Goal: Task Accomplishment & Management: Use online tool/utility

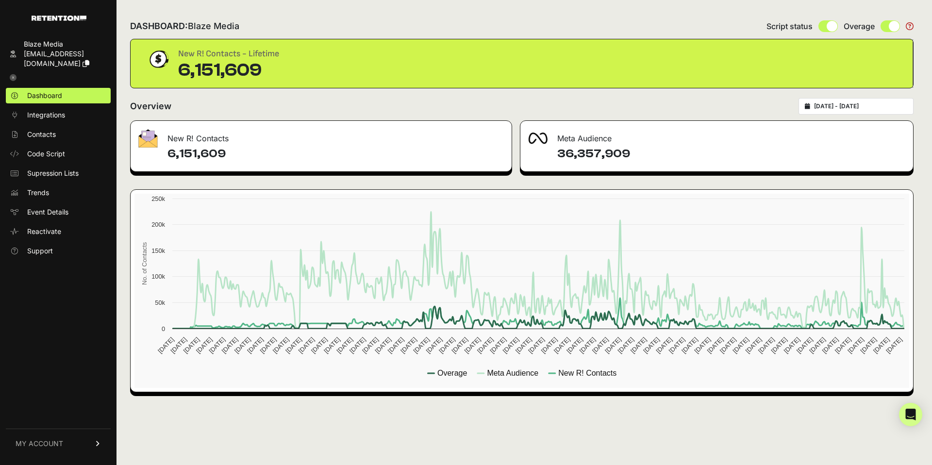
click at [874, 111] on div "[DATE] - [DATE]" at bounding box center [855, 106] width 115 height 16
click at [891, 106] on input "2024-03-20 - 2025-10-13" at bounding box center [860, 106] width 93 height 8
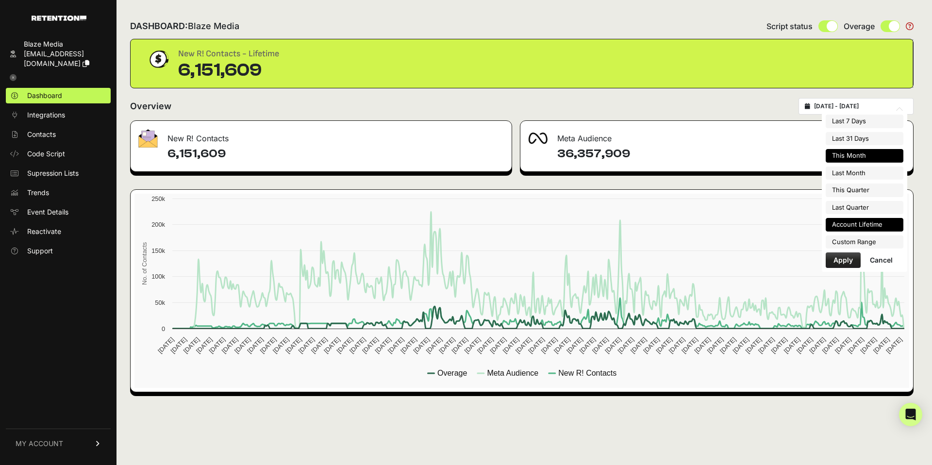
click at [866, 151] on li "This Month" at bounding box center [864, 156] width 78 height 14
type input "2025-10-01 - 2025-10-31"
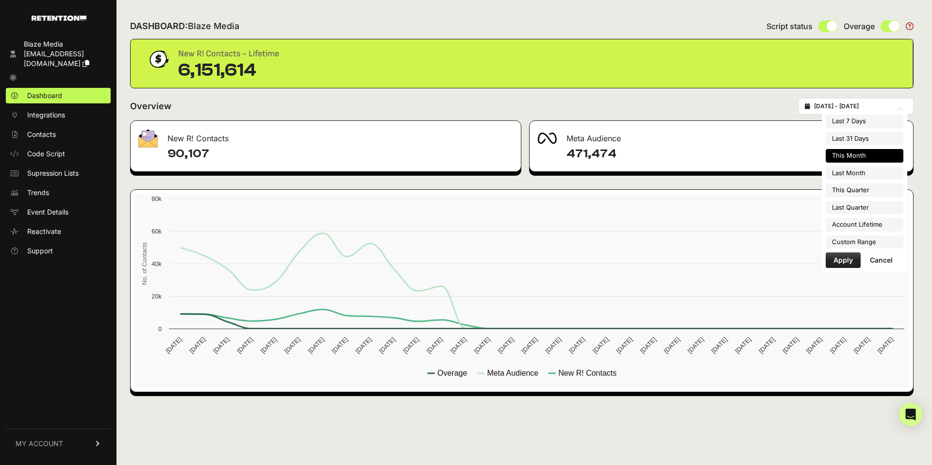
click at [891, 108] on input "[DATE] - [DATE]" at bounding box center [860, 106] width 93 height 8
click at [871, 142] on li "Last 31 Days" at bounding box center [864, 139] width 78 height 14
type input "2025-09-13 - 2025-10-13"
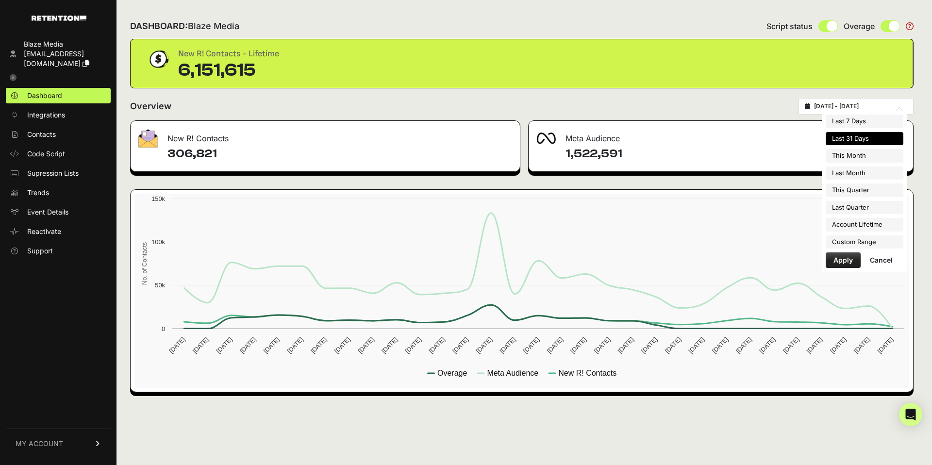
click at [872, 104] on input "2025-09-13 - 2025-10-13" at bounding box center [860, 106] width 93 height 8
click at [864, 172] on li "Last Month" at bounding box center [864, 173] width 78 height 14
type input "2025-09-01 - 2025-09-30"
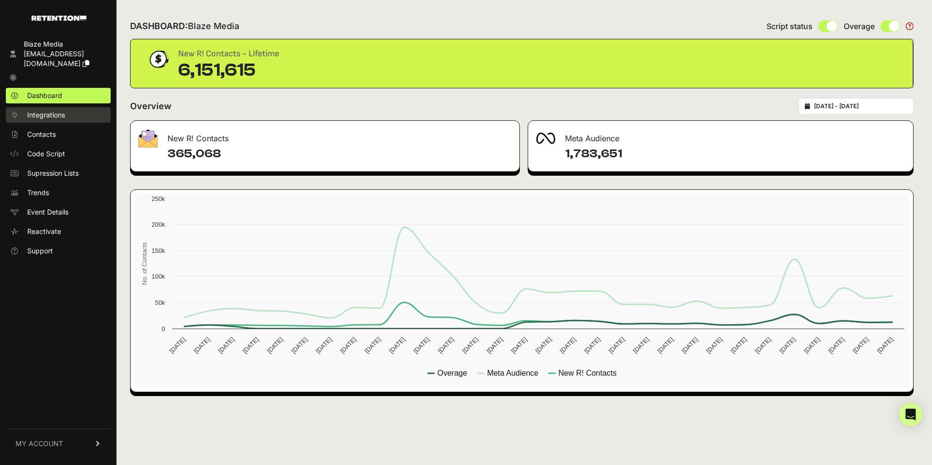
click at [42, 115] on span "Integrations" at bounding box center [46, 115] width 38 height 10
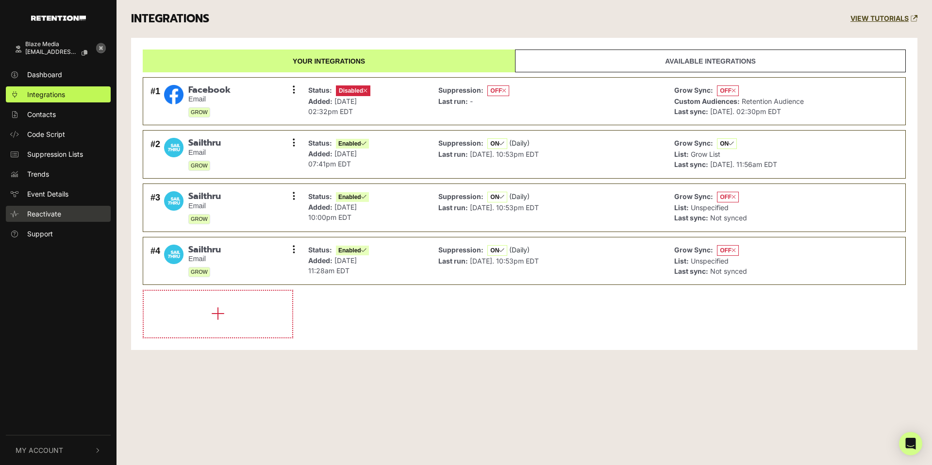
click at [52, 208] on link "Reactivate" at bounding box center [58, 214] width 105 height 16
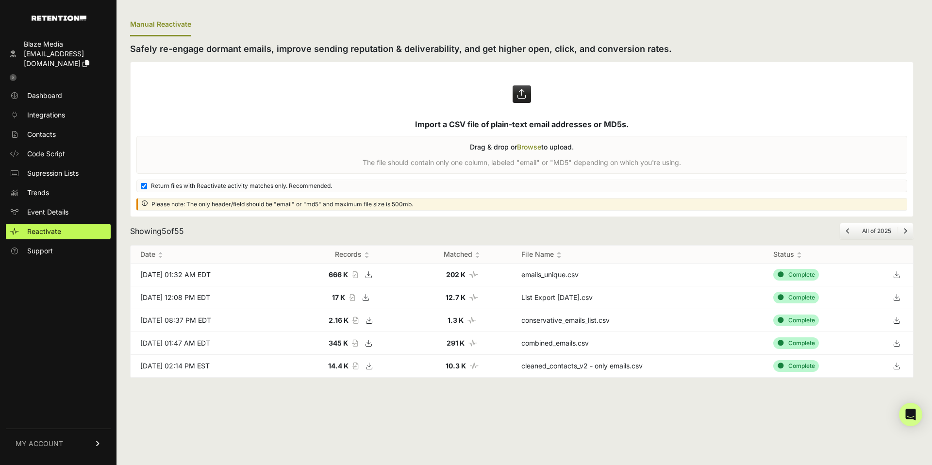
click at [528, 146] on label at bounding box center [522, 139] width 782 height 154
click at [0, 0] on input "file" at bounding box center [0, 0] width 0 height 0
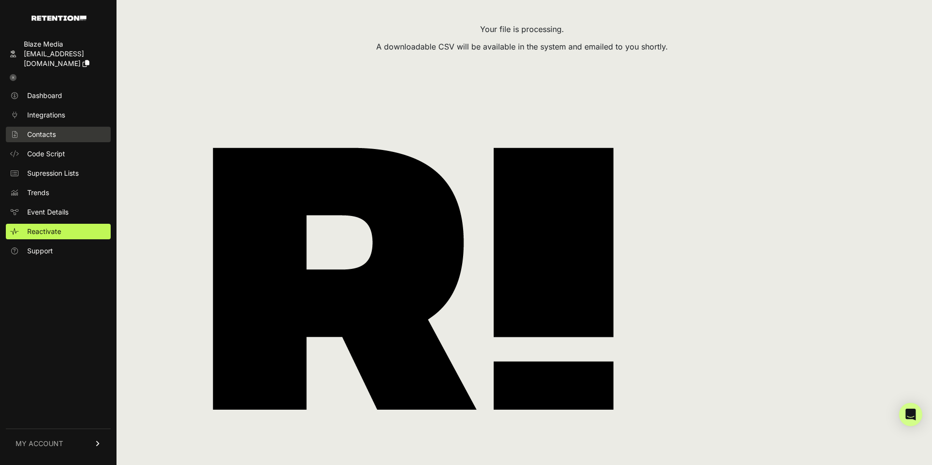
click at [46, 136] on span "Contacts" at bounding box center [41, 135] width 29 height 10
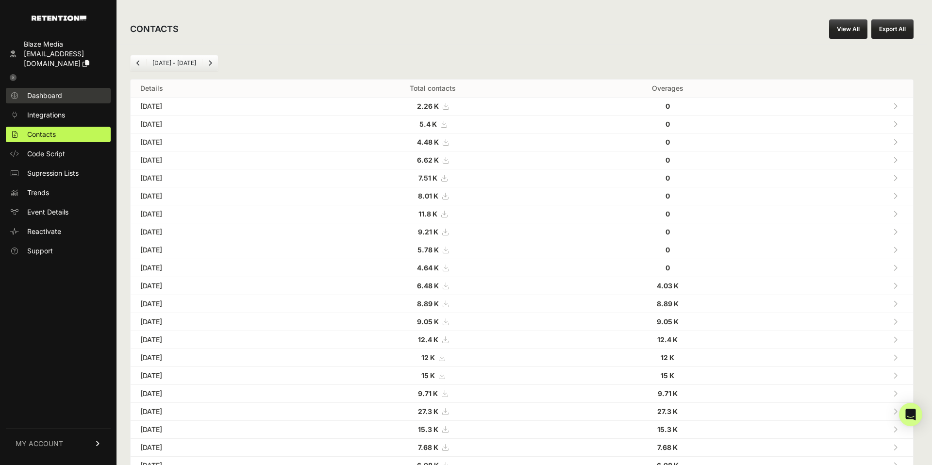
click at [45, 97] on span "Dashboard" at bounding box center [44, 96] width 35 height 10
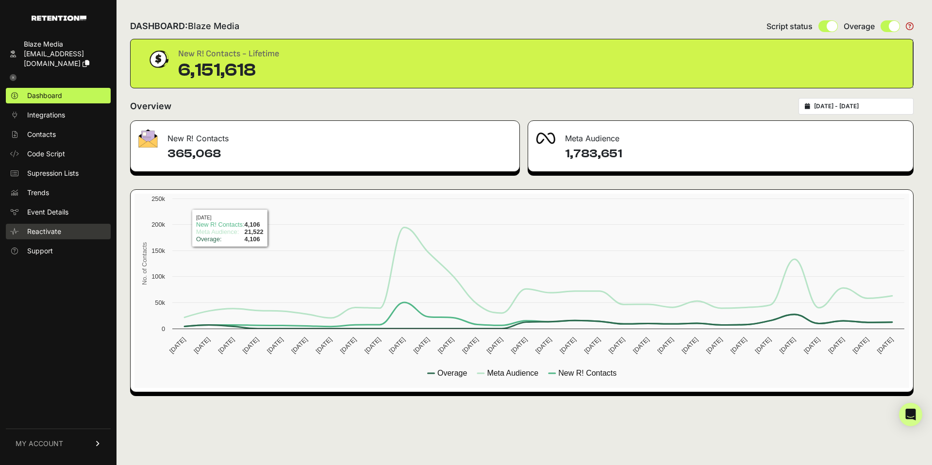
click at [47, 224] on link "Reactivate" at bounding box center [58, 232] width 105 height 16
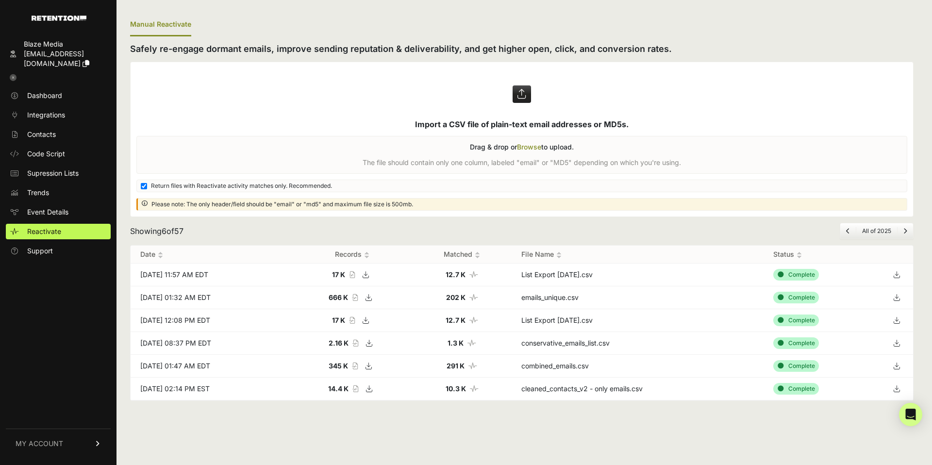
click at [896, 276] on icon at bounding box center [896, 274] width 14 height 15
